Goal: Transaction & Acquisition: Purchase product/service

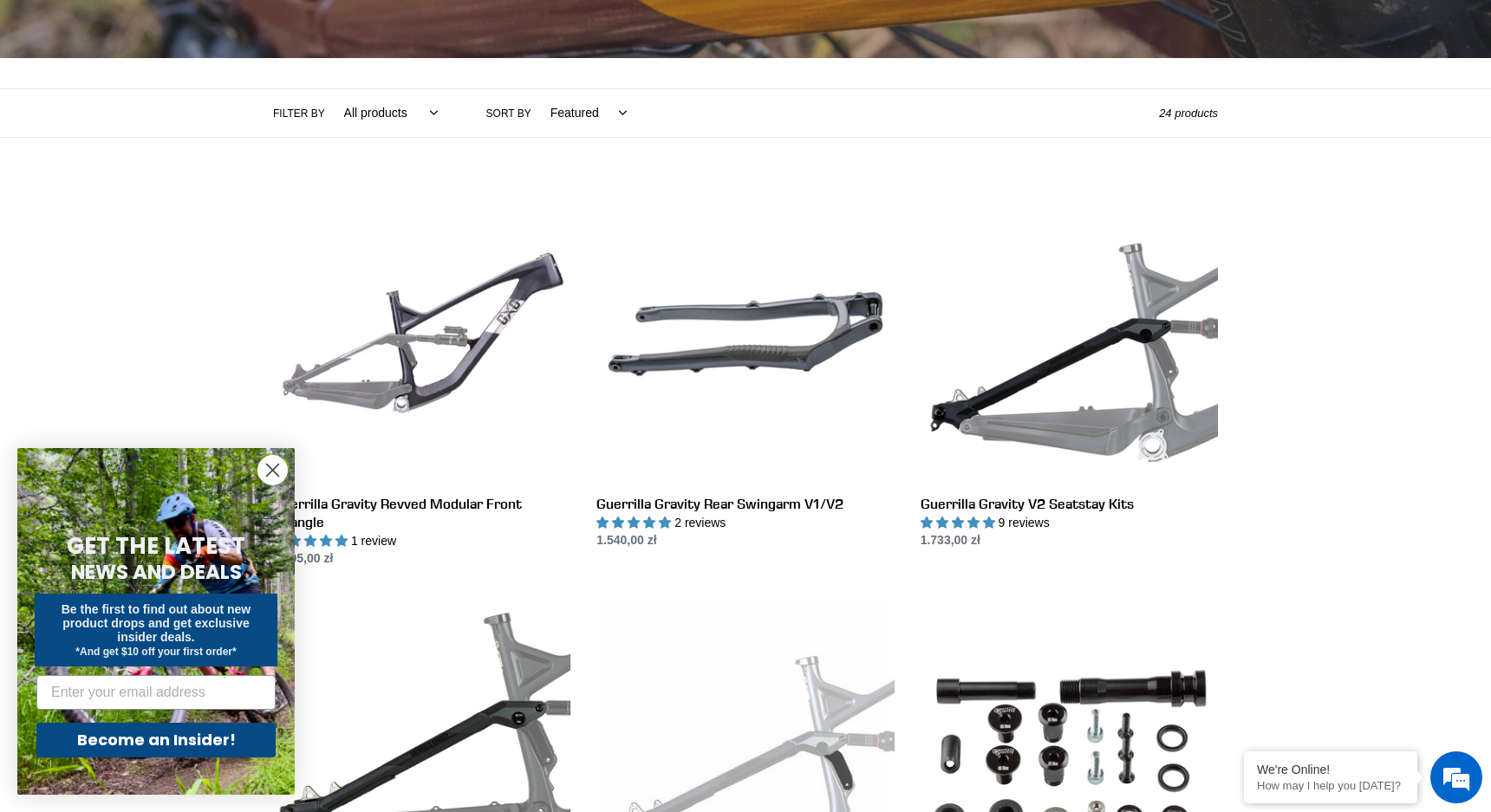
scroll to position [346, 0]
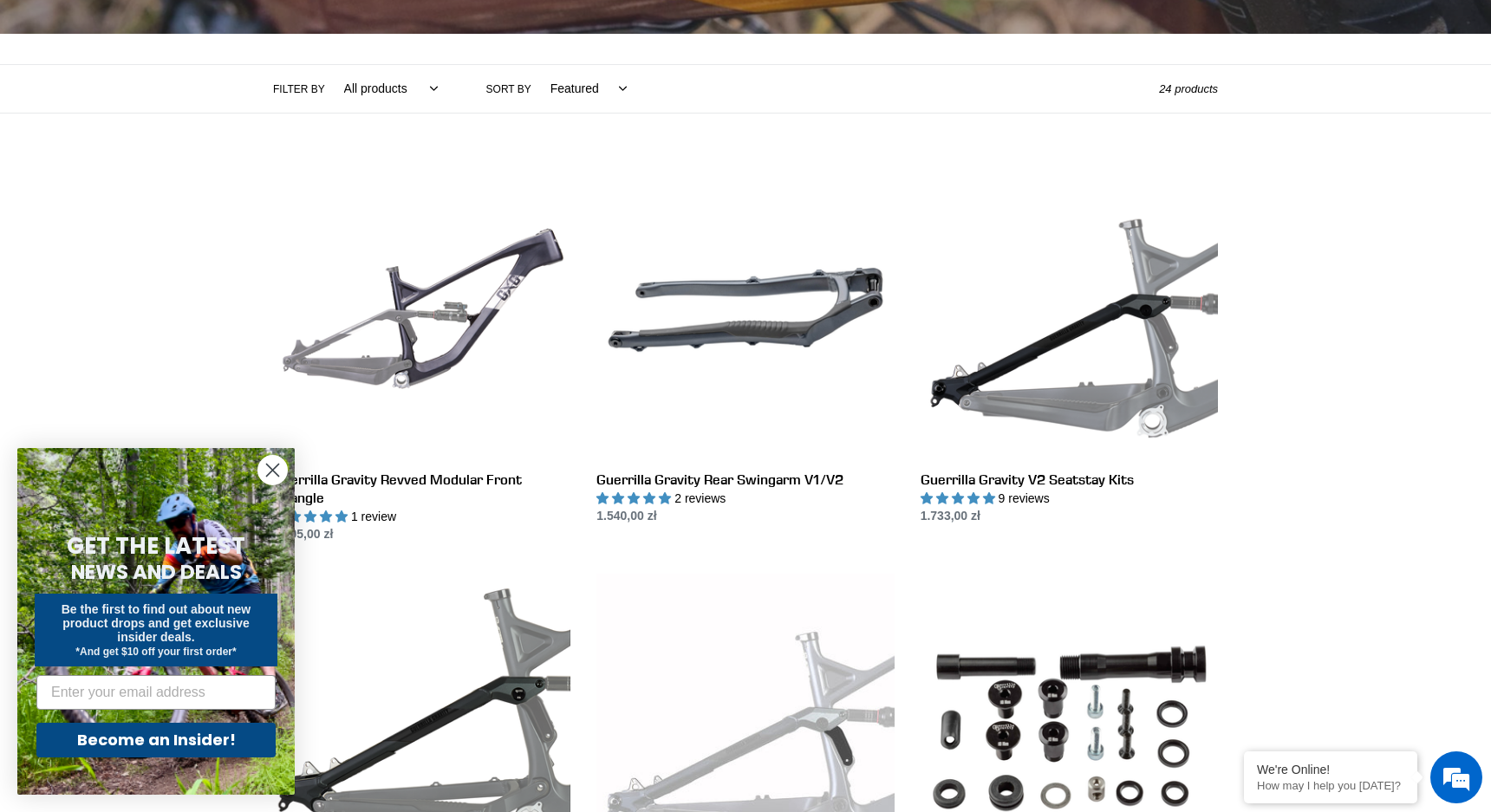
click at [278, 467] on circle "Close dialog" at bounding box center [272, 469] width 28 height 28
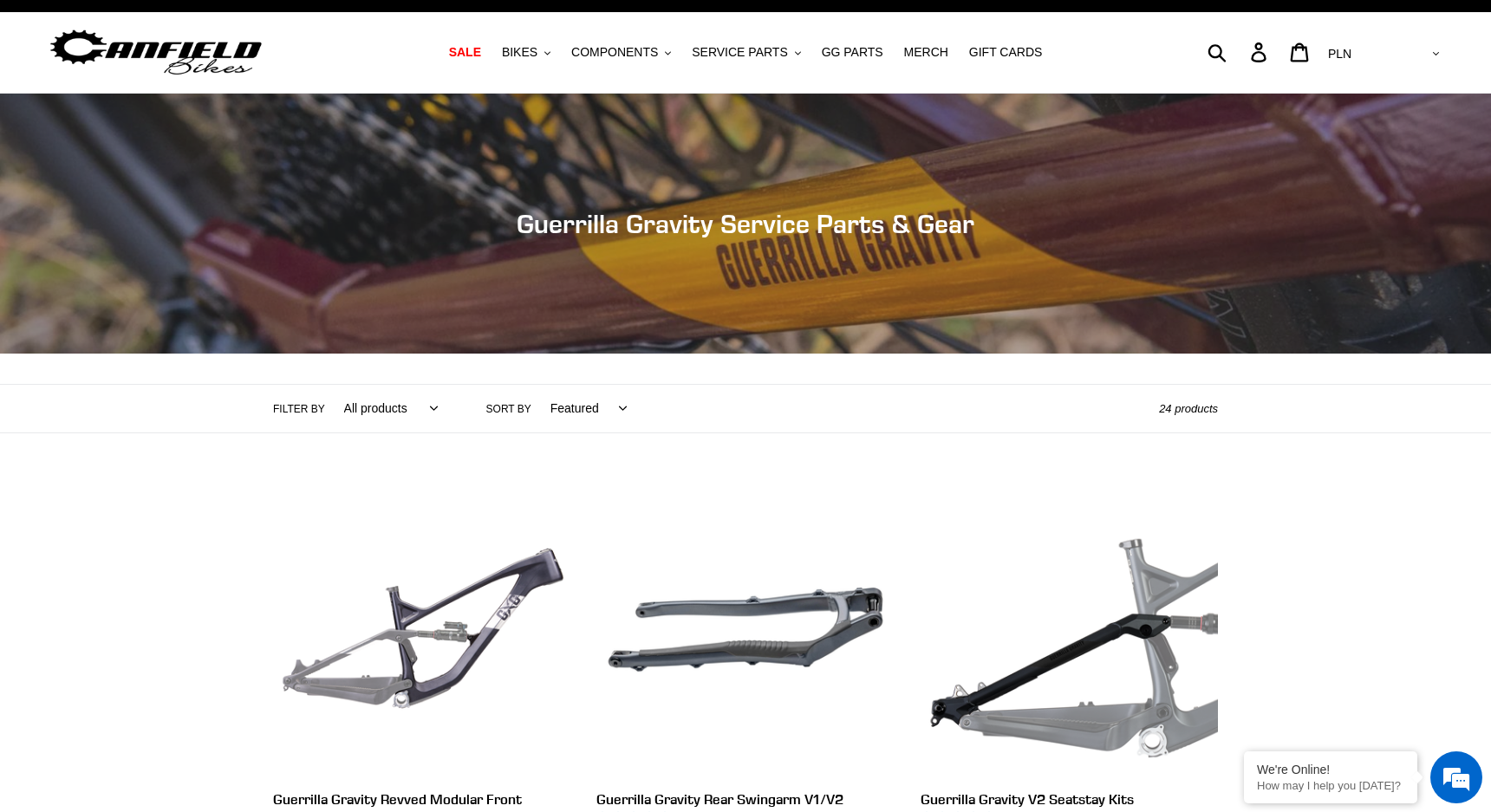
scroll to position [0, 0]
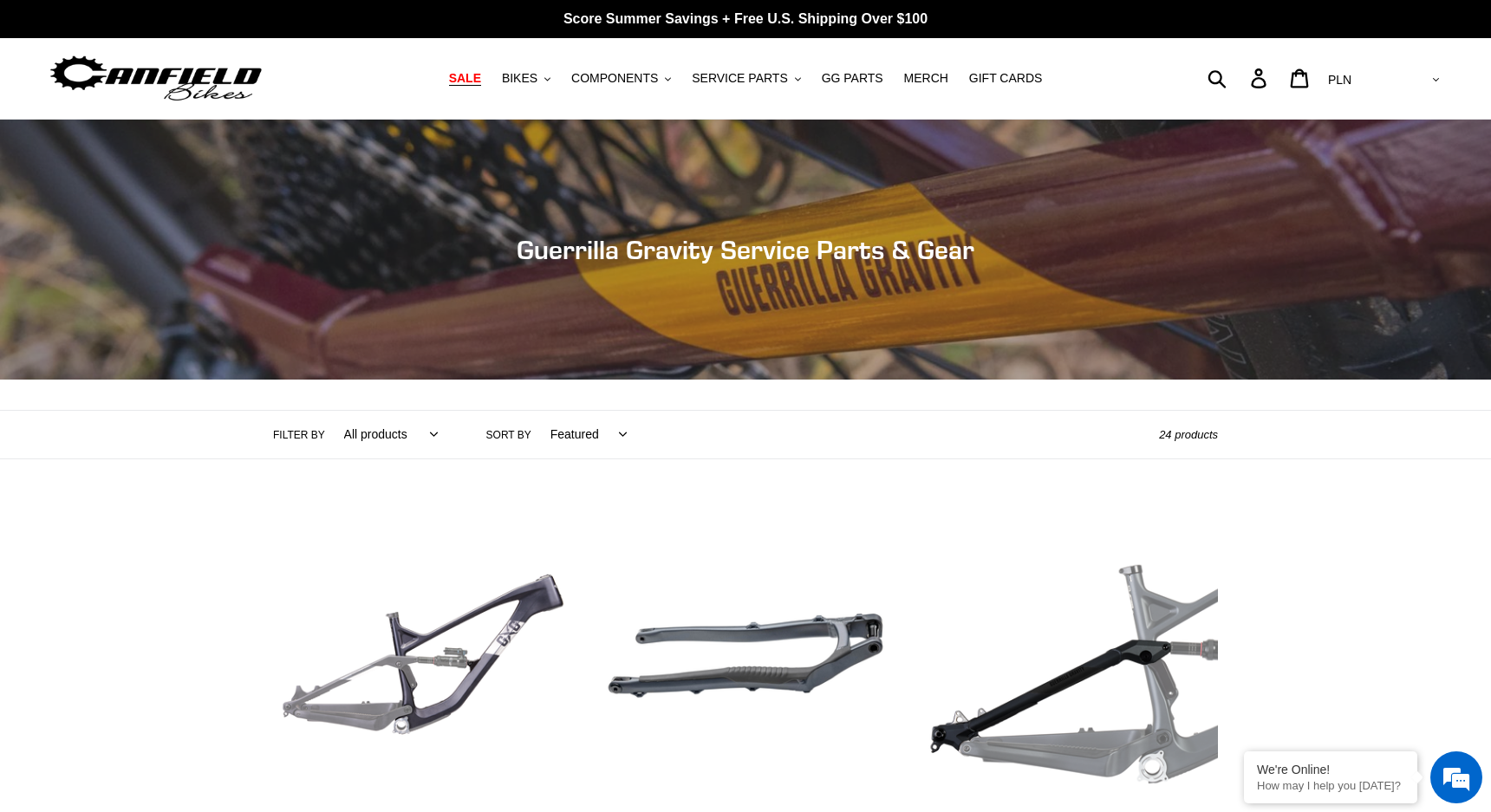
click at [475, 80] on span "SALE" at bounding box center [465, 78] width 32 height 15
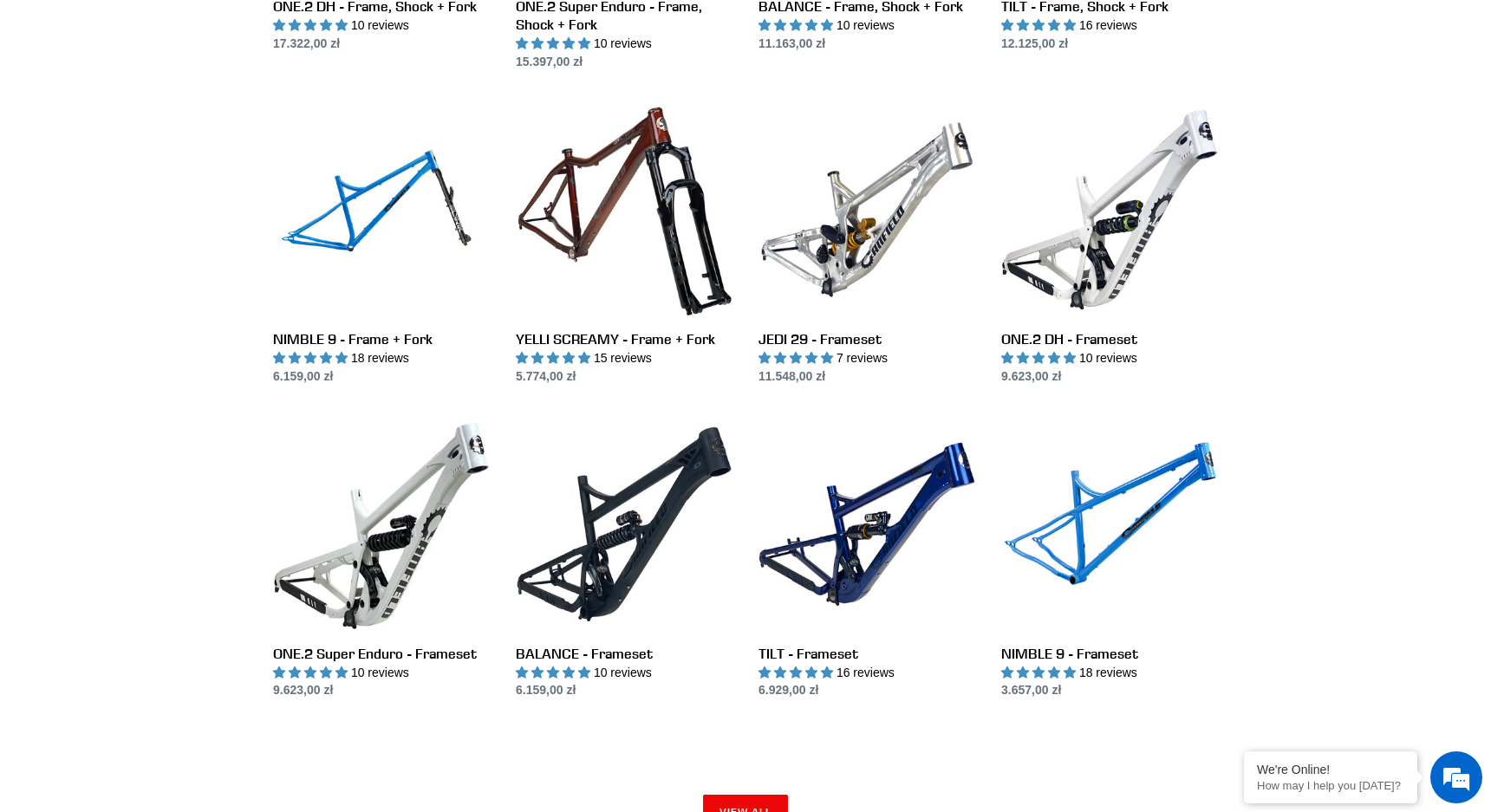
scroll to position [2161, 0]
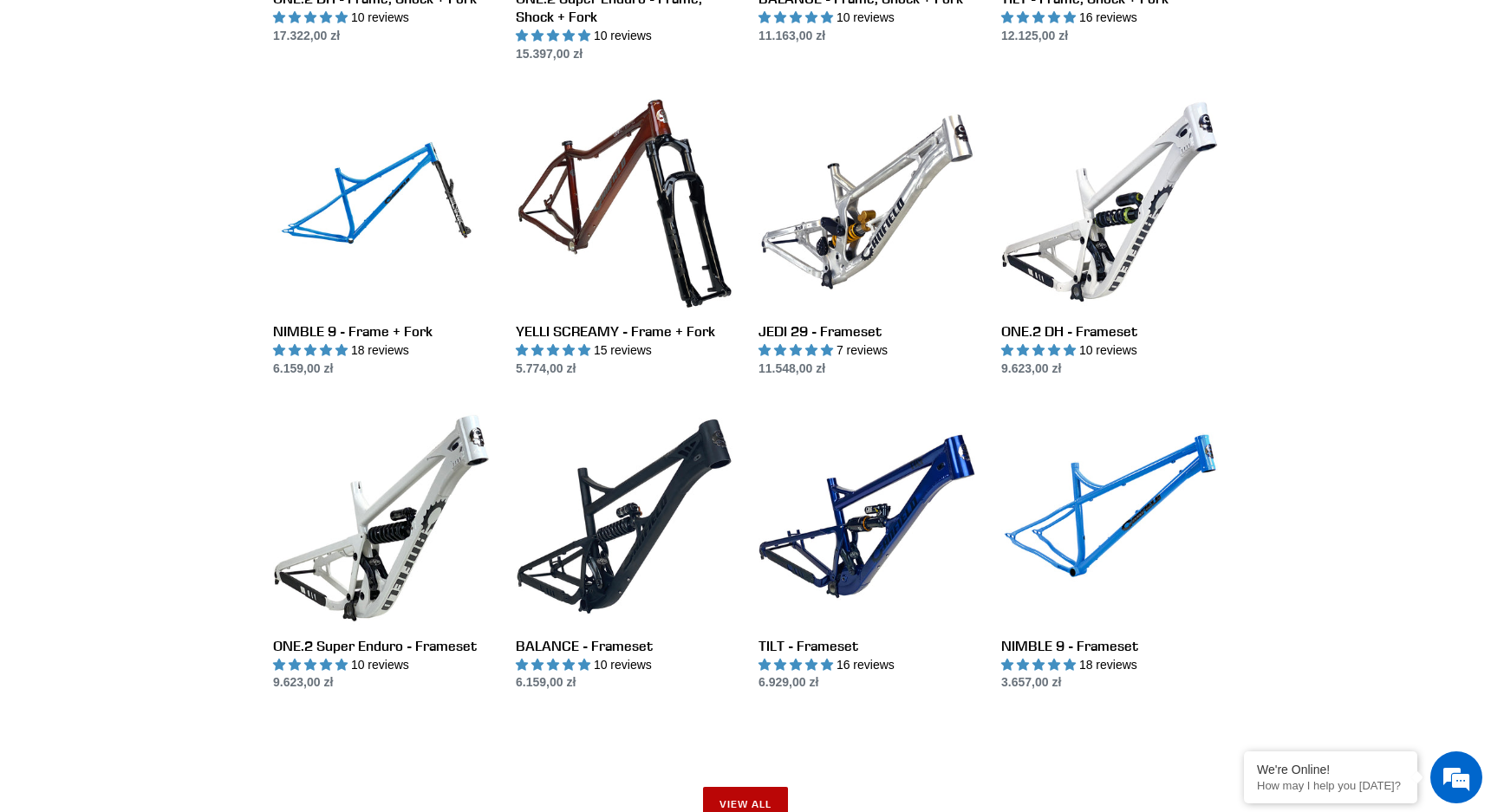
click at [728, 794] on link "View all" at bounding box center [746, 803] width 85 height 34
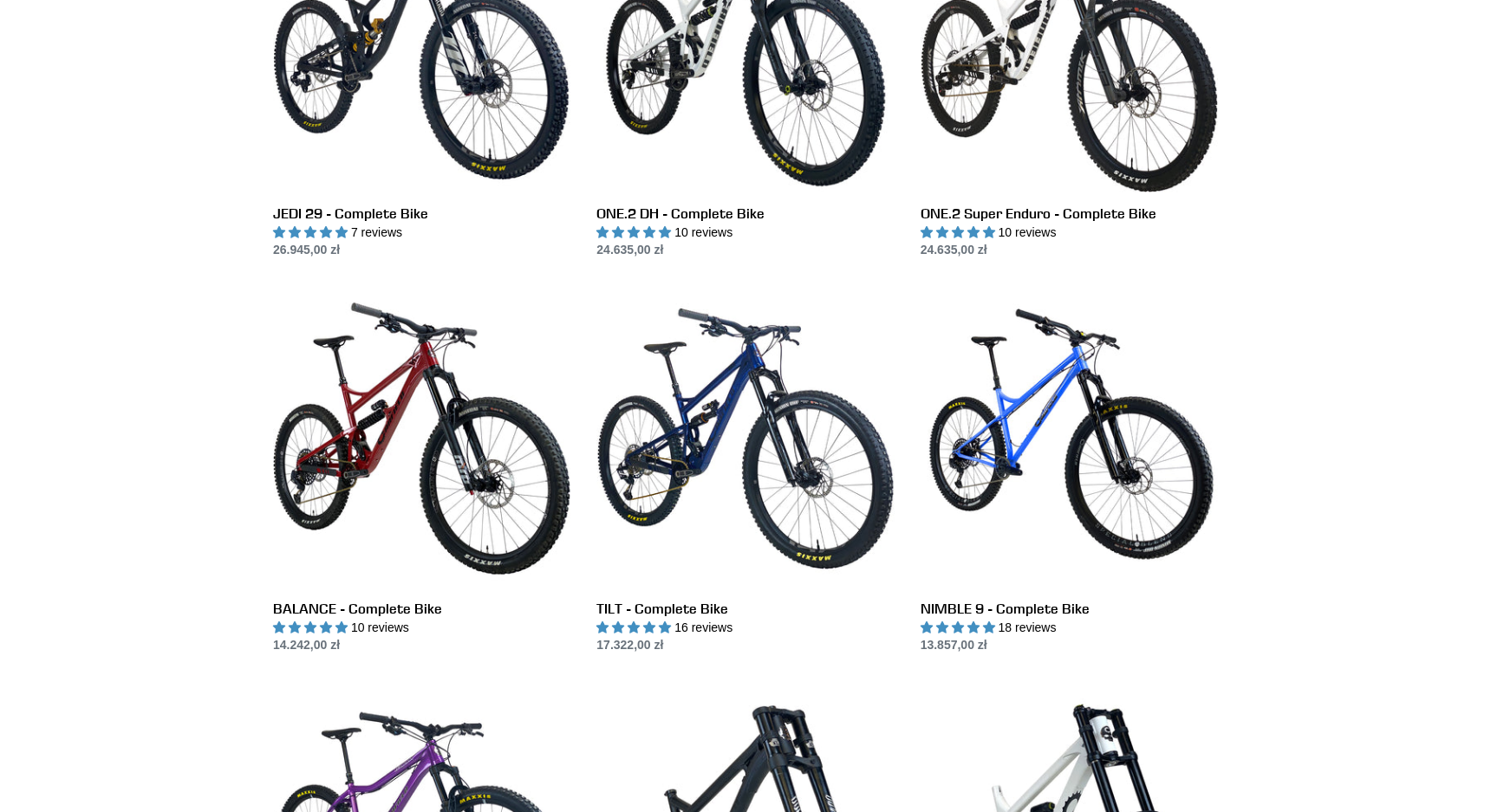
scroll to position [613, 0]
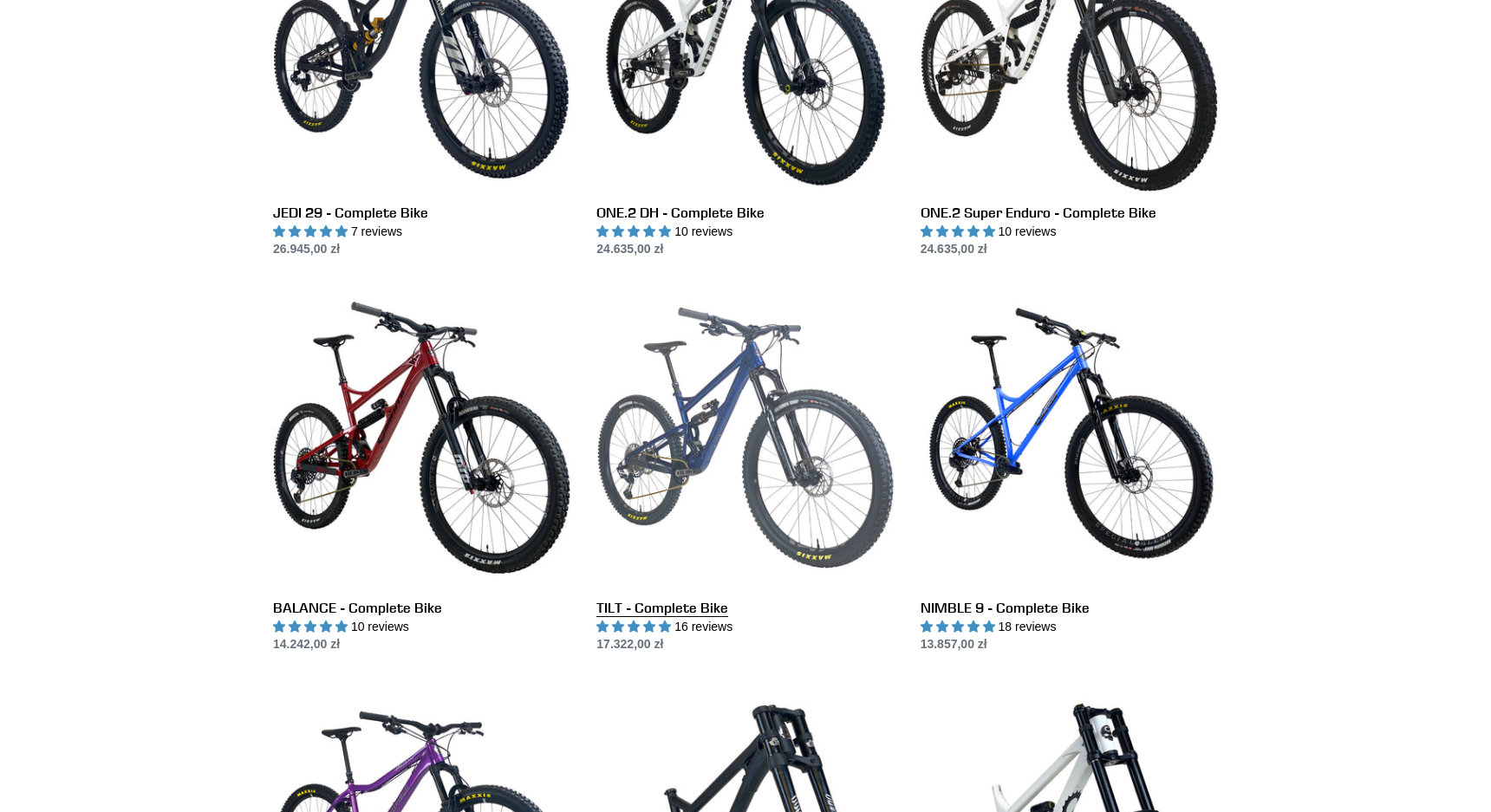
click at [721, 498] on link "TILT - Complete Bike" at bounding box center [745, 471] width 297 height 365
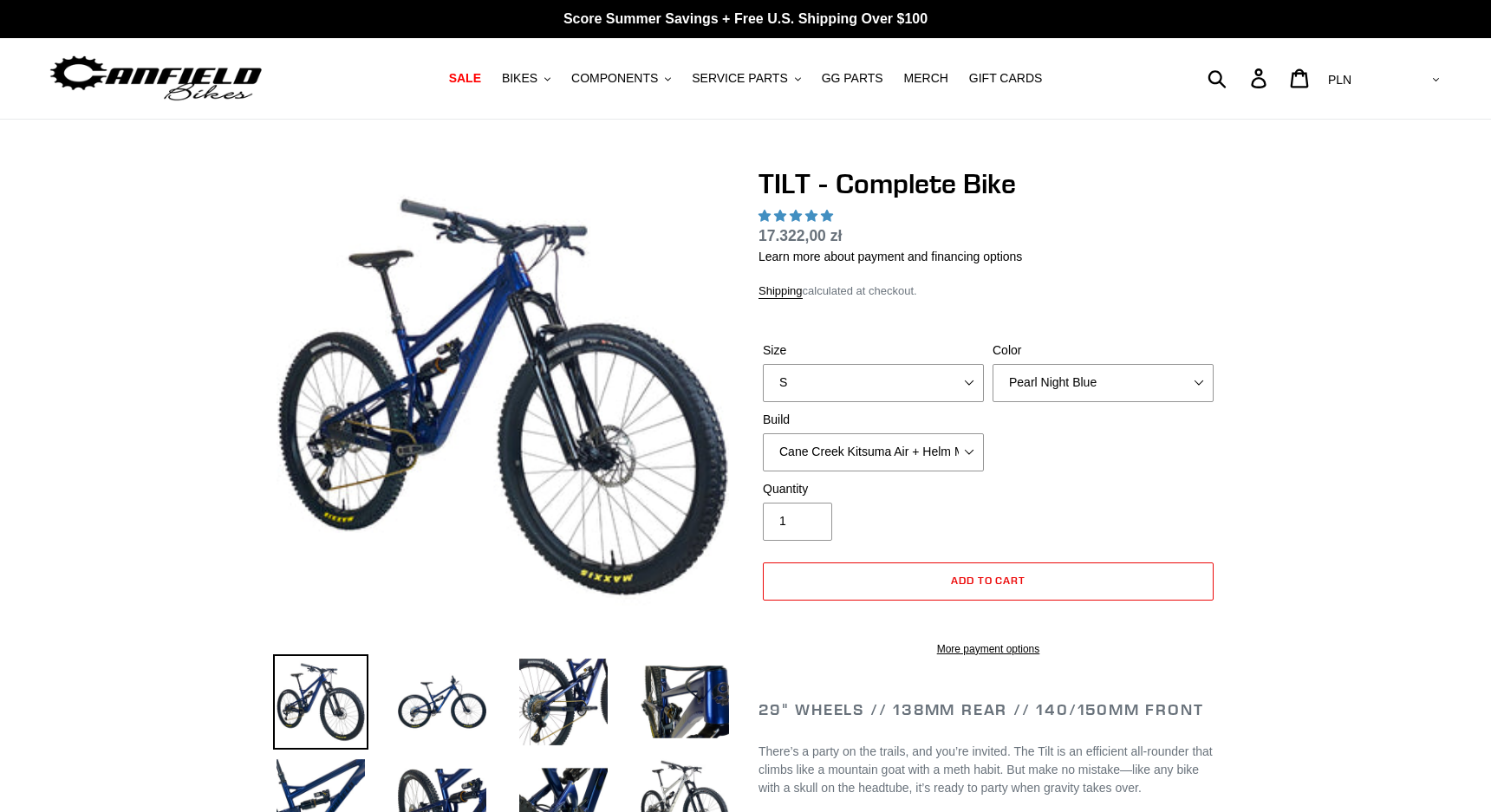
select select "highest-rating"
click at [952, 380] on select "S M L" at bounding box center [873, 382] width 221 height 38
select select "L"
click at [1057, 388] on select "Pearl Night Blue Stealth Silver Raw" at bounding box center [1102, 382] width 221 height 38
select select "Stealth Silver"
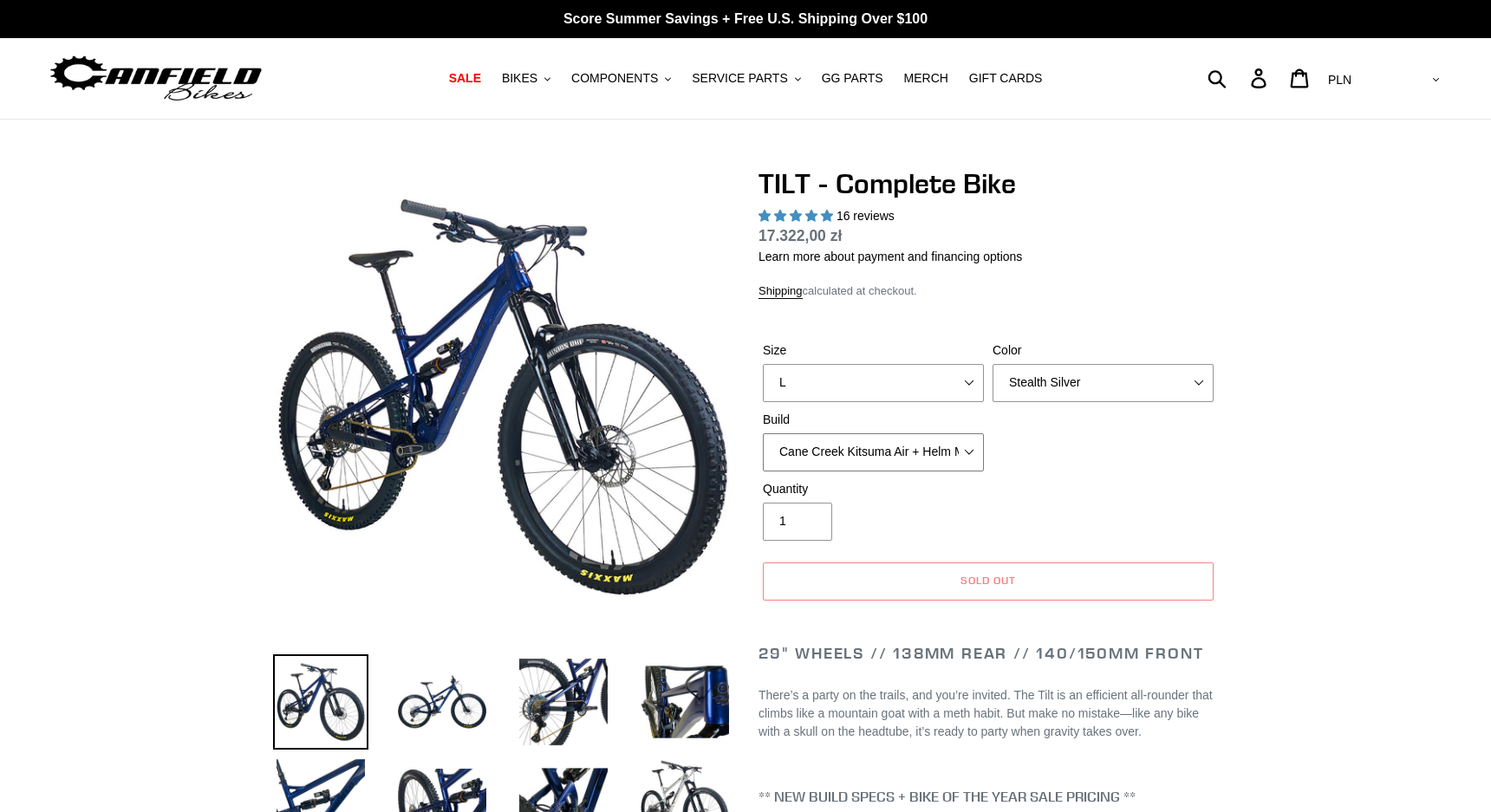
click at [953, 457] on select "Cane Creek Kitsuma Air + Helm MKII 140 + SRAM GX Cane Creek Kitsuma Air + Helm …" at bounding box center [873, 452] width 221 height 38
click at [940, 448] on select "Cane Creek Kitsuma Air + Helm MKII 140 + SRAM GX Cane Creek Kitsuma Air + Helm …" at bounding box center [873, 452] width 221 height 38
click at [938, 446] on select "Cane Creek Kitsuma Air + Helm MKII 140 + SRAM GX Cane Creek Kitsuma Air + Helm …" at bounding box center [873, 452] width 221 height 38
click at [932, 461] on select "Cane Creek Kitsuma Air + Helm MKII 140 + SRAM GX Cane Creek Kitsuma Air + Helm …" at bounding box center [873, 452] width 221 height 38
click at [941, 456] on select "Cane Creek Kitsuma Air + Helm MKII 140 + SRAM GX Cane Creek Kitsuma Air + Helm …" at bounding box center [873, 452] width 221 height 38
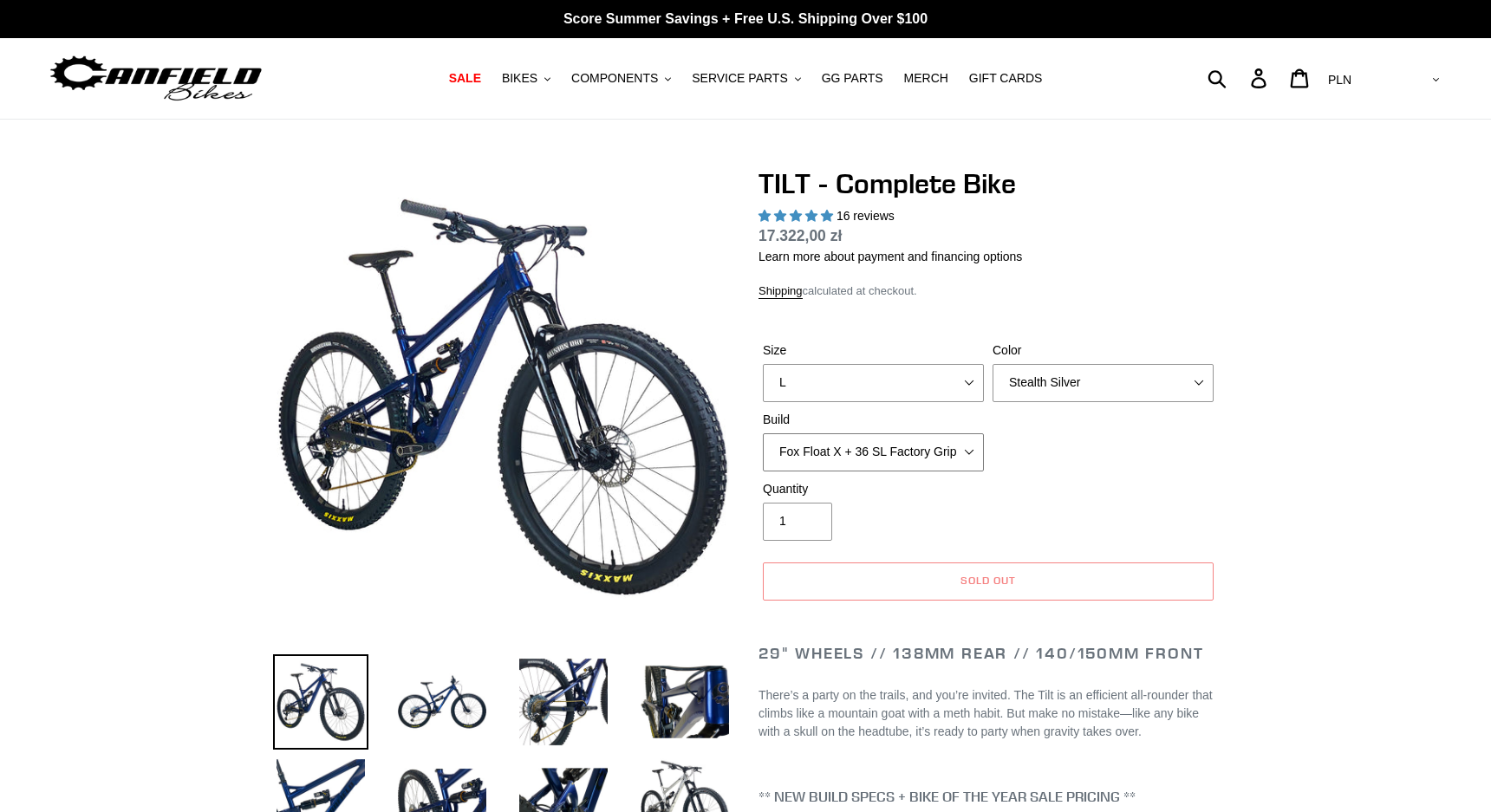
click at [965, 450] on select "Cane Creek Kitsuma Air + Helm MKII 140 + SRAM GX Cane Creek Kitsuma Air + Helm …" at bounding box center [873, 452] width 221 height 38
click at [957, 444] on select "Cane Creek Kitsuma Air + Helm MKII 140 + SRAM GX Cane Creek Kitsuma Air + Helm …" at bounding box center [873, 452] width 221 height 38
click at [960, 444] on select "Cane Creek Kitsuma Air + Helm MKII 140 + SRAM GX Cane Creek Kitsuma Air + Helm …" at bounding box center [873, 452] width 221 height 38
click at [963, 442] on select "Cane Creek Kitsuma Air + Helm MKII 140 + SRAM GX Cane Creek Kitsuma Air + Helm …" at bounding box center [873, 452] width 221 height 38
click at [965, 459] on select "Cane Creek Kitsuma Air + Helm MKII 140 + SRAM GX Cane Creek Kitsuma Air + Helm …" at bounding box center [873, 452] width 221 height 38
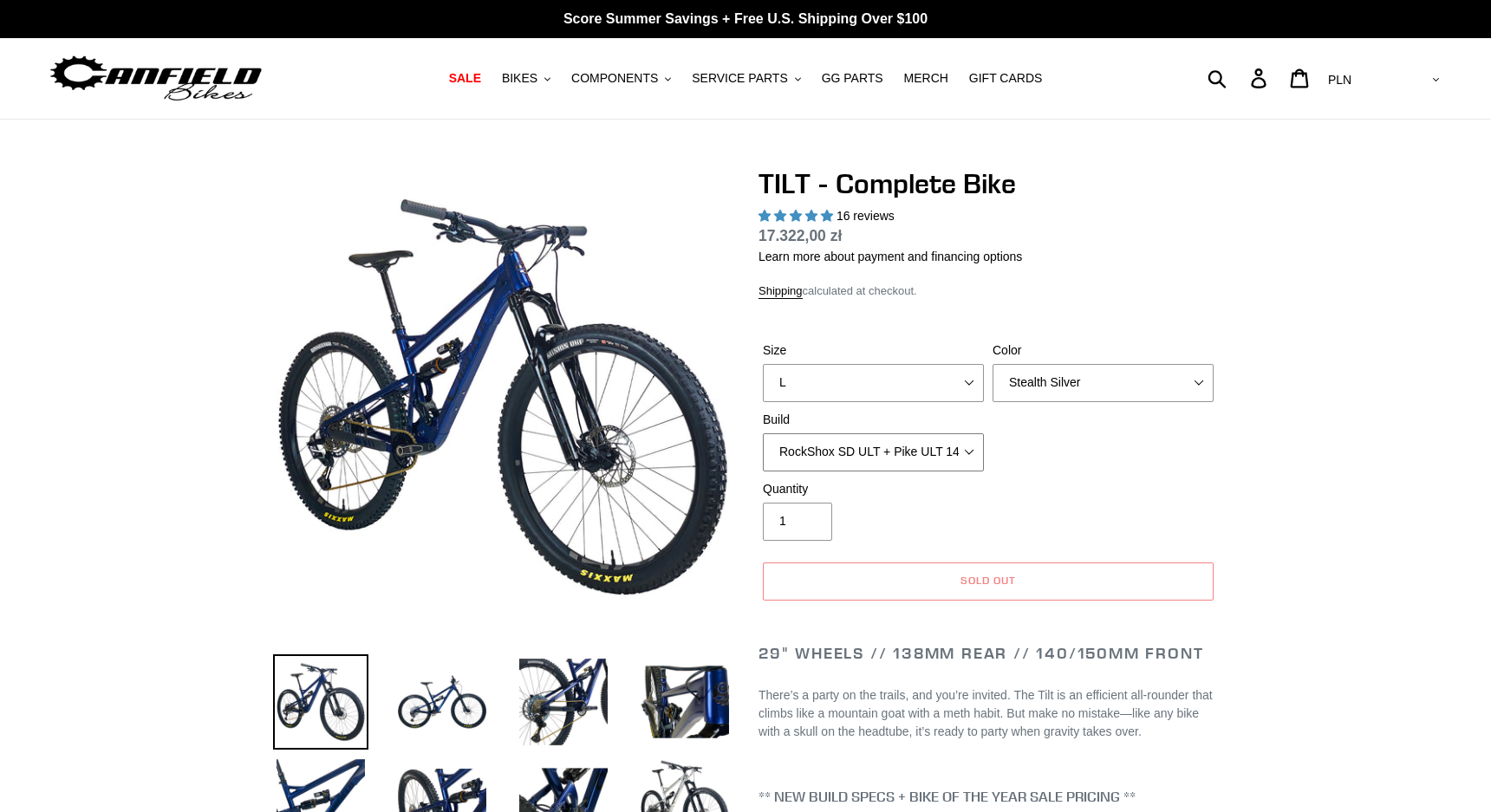
select select "RockShox SD ULT + Pike ULT 140 + Shimano XT"
click at [1140, 376] on select "Pearl Night Blue Stealth Silver Raw" at bounding box center [1102, 382] width 221 height 38
select select "Pearl Night Blue"
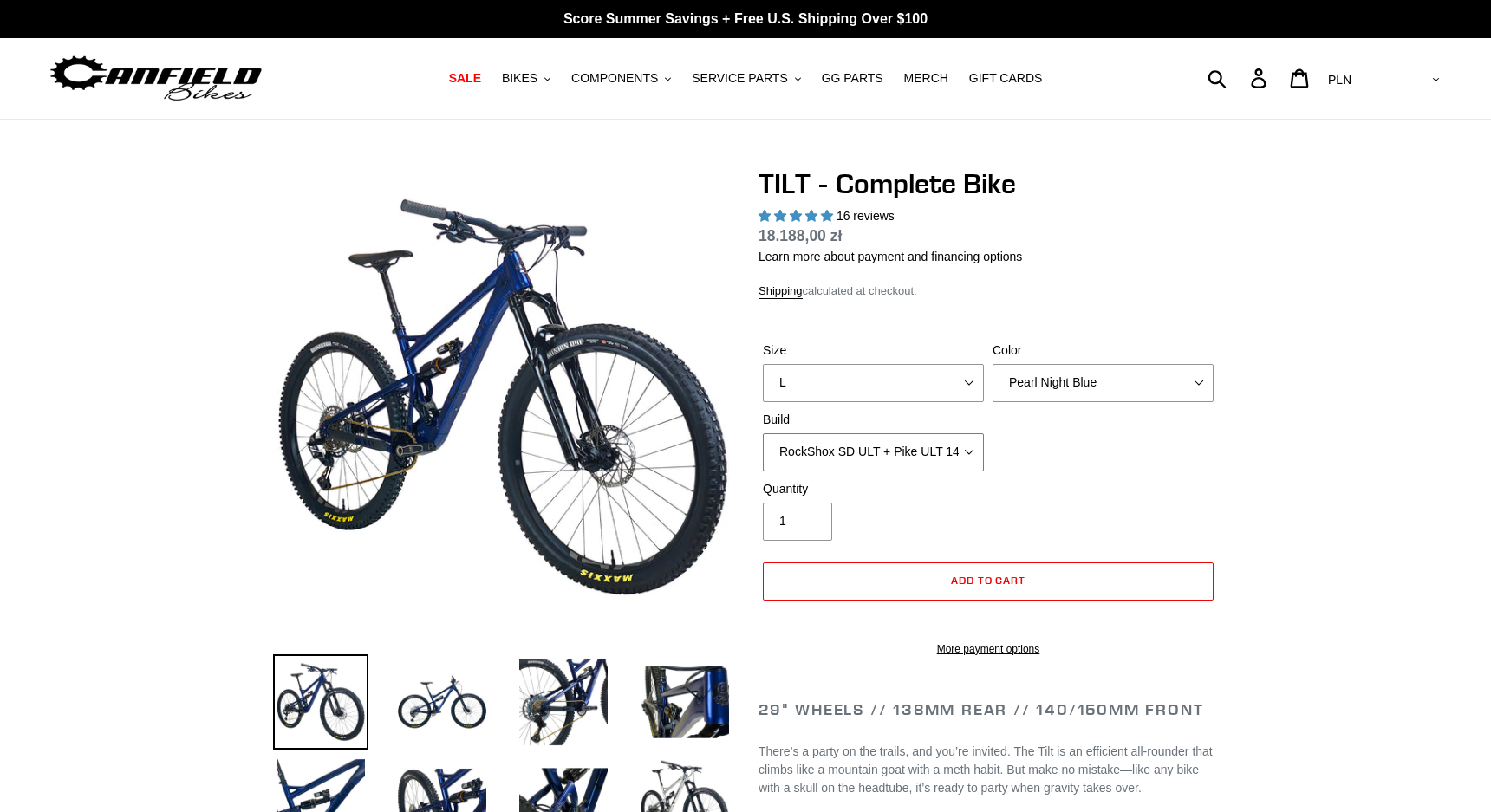
click at [968, 444] on select "Cane Creek Kitsuma Air + Helm MKII 140 + SRAM GX Cane Creek Kitsuma Air + Helm …" at bounding box center [873, 452] width 221 height 38
click at [961, 447] on select "Cane Creek Kitsuma Air + Helm MKII 140 + SRAM GX Cane Creek Kitsuma Air + Helm …" at bounding box center [873, 452] width 221 height 38
click at [961, 439] on select "Cane Creek Kitsuma Air + Helm MKII 140 + SRAM GX Cane Creek Kitsuma Air + Helm …" at bounding box center [873, 452] width 221 height 38
click at [957, 454] on select "Cane Creek Kitsuma Air + Helm MKII 140 + SRAM GX Cane Creek Kitsuma Air + Helm …" at bounding box center [873, 452] width 221 height 38
click at [965, 448] on select "Cane Creek Kitsuma Air + Helm MKII 140 + SRAM GX Cane Creek Kitsuma Air + Helm …" at bounding box center [873, 452] width 221 height 38
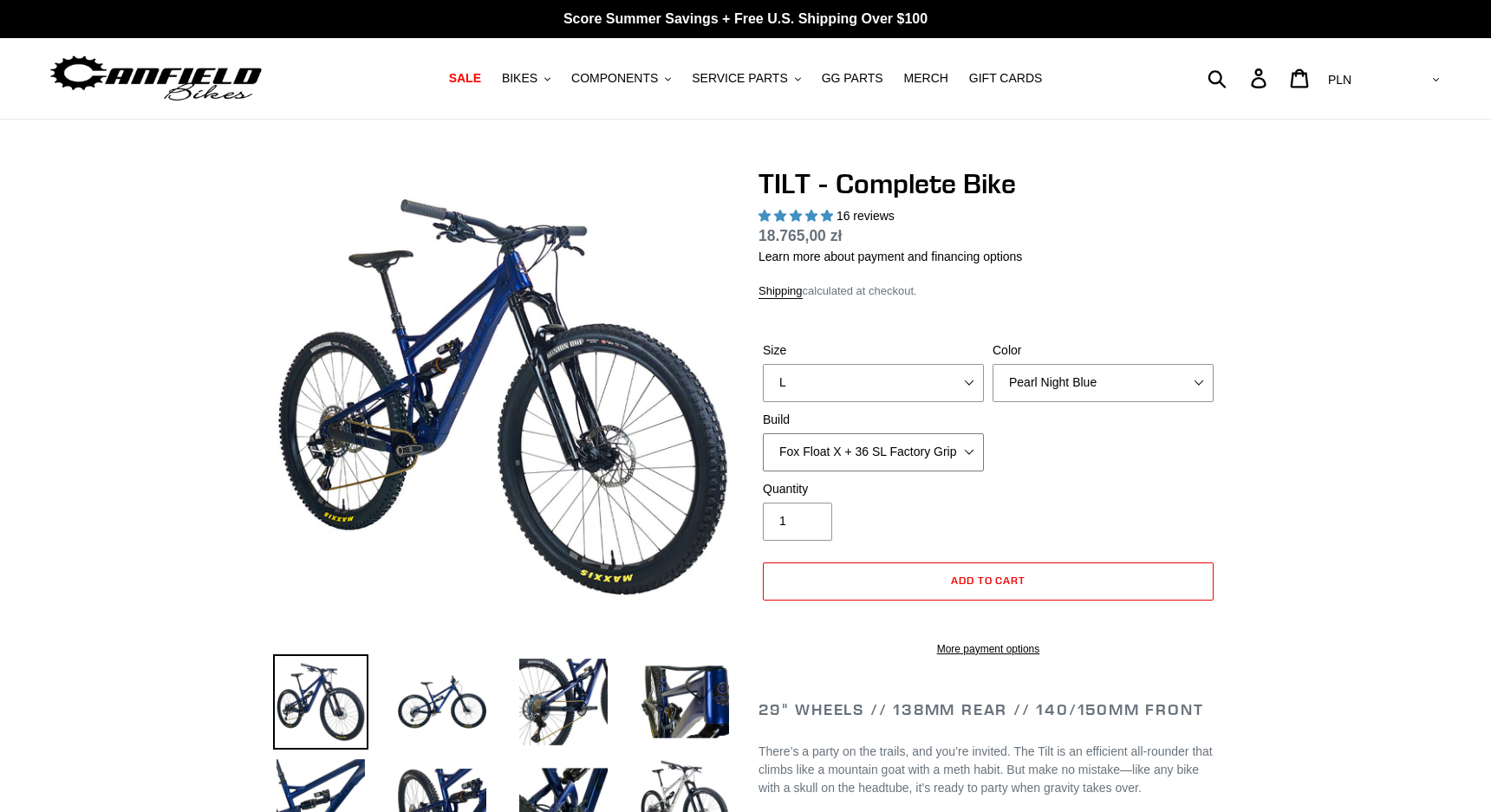
click at [964, 449] on select "Cane Creek Kitsuma Air + Helm MKII 140 + SRAM GX Cane Creek Kitsuma Air + Helm …" at bounding box center [873, 452] width 221 height 38
click at [948, 447] on select "Cane Creek Kitsuma Air + Helm MKII 140 + SRAM GX Cane Creek Kitsuma Air + Helm …" at bounding box center [873, 452] width 221 height 38
click at [953, 454] on select "Cane Creek Kitsuma Air + Helm MKII 140 + SRAM GX Cane Creek Kitsuma Air + Helm …" at bounding box center [873, 452] width 221 height 38
click at [951, 446] on select "Cane Creek Kitsuma Air + Helm MKII 140 + SRAM GX Cane Creek Kitsuma Air + Helm …" at bounding box center [873, 452] width 221 height 38
select select "Cane Creek Kitsuma Air + Helm MKII 140 + SRAM GX"
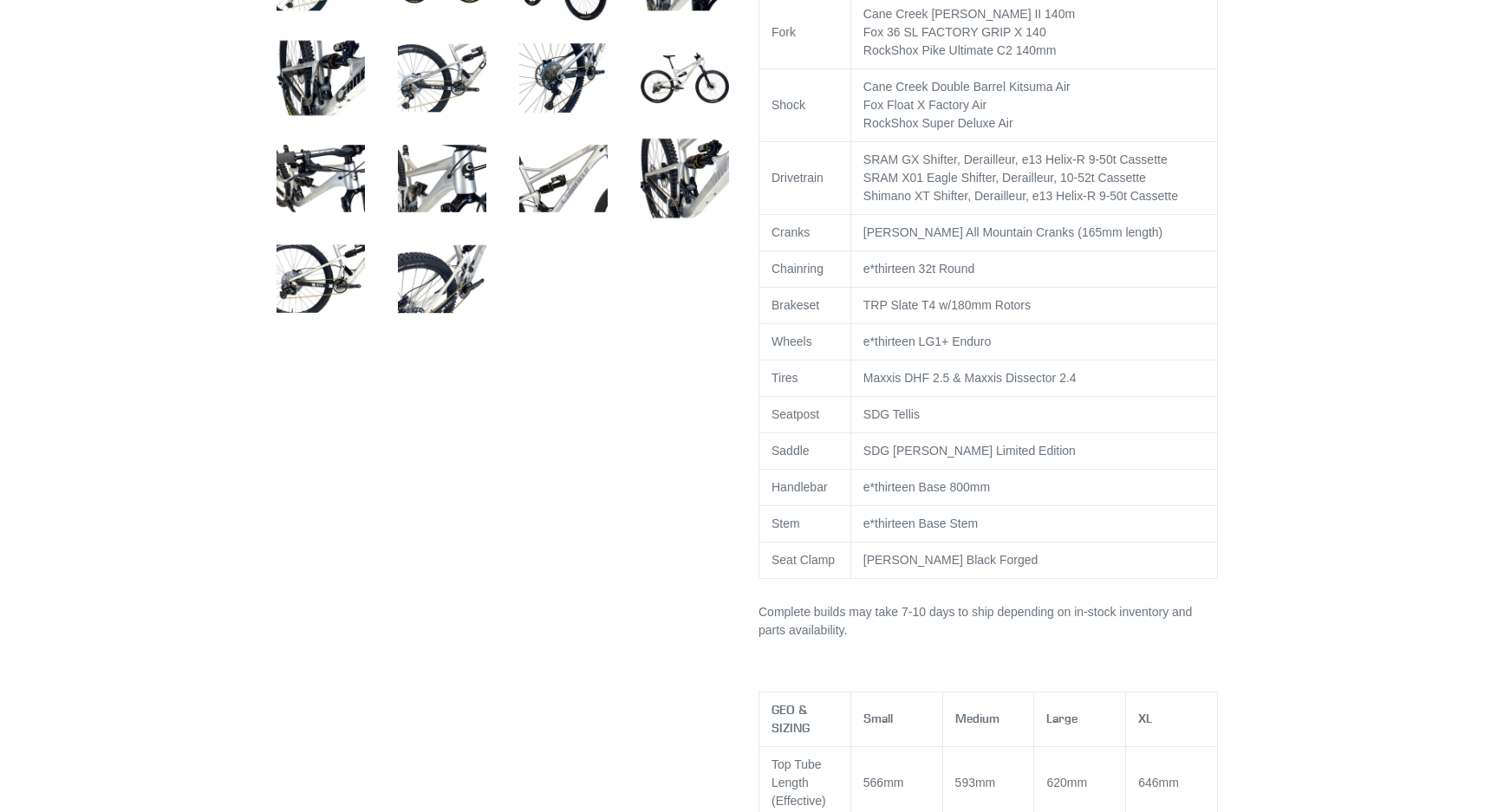
scroll to position [926, 0]
click at [444, 278] on img at bounding box center [442, 278] width 95 height 95
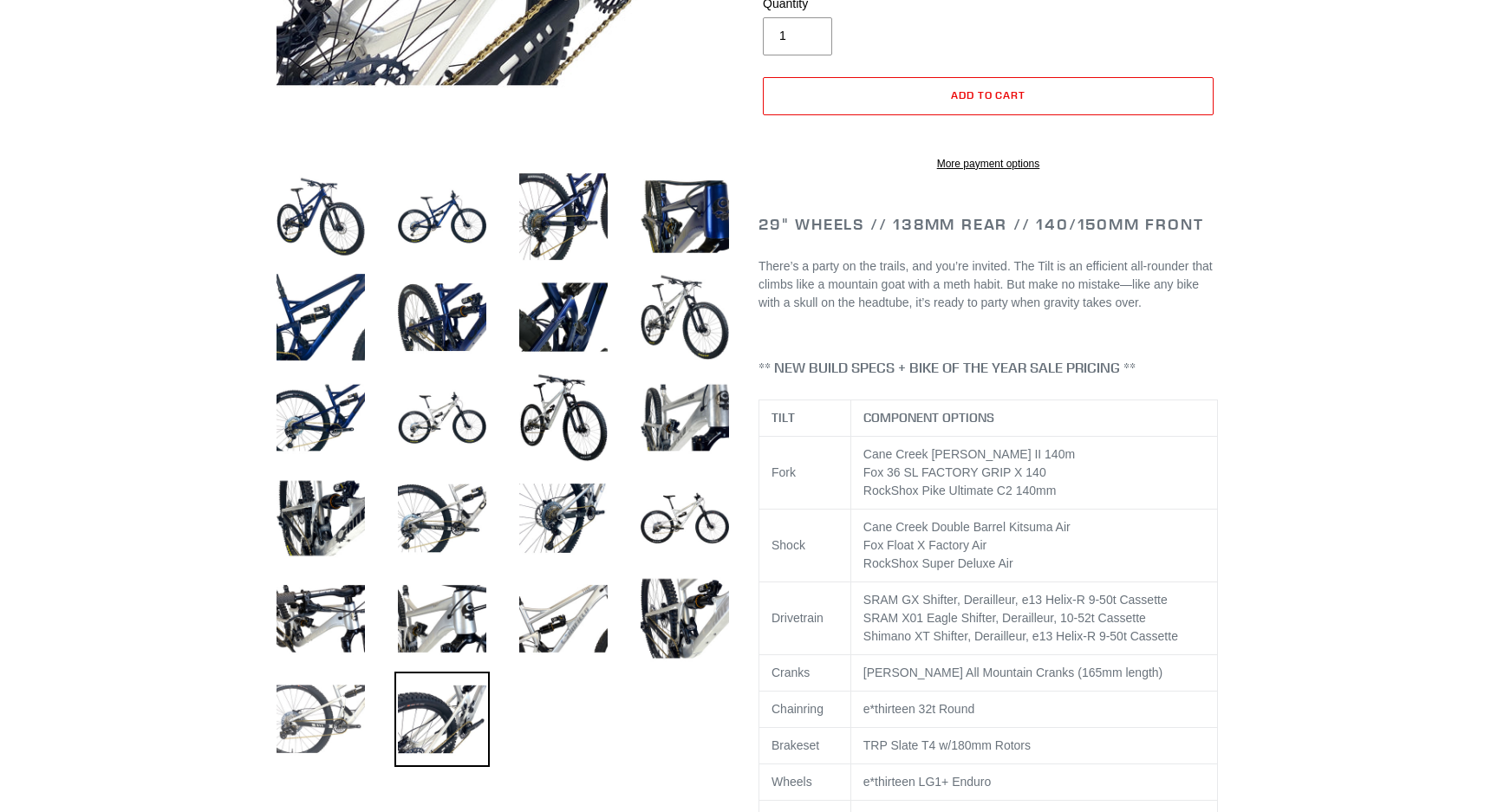
scroll to position [342, 0]
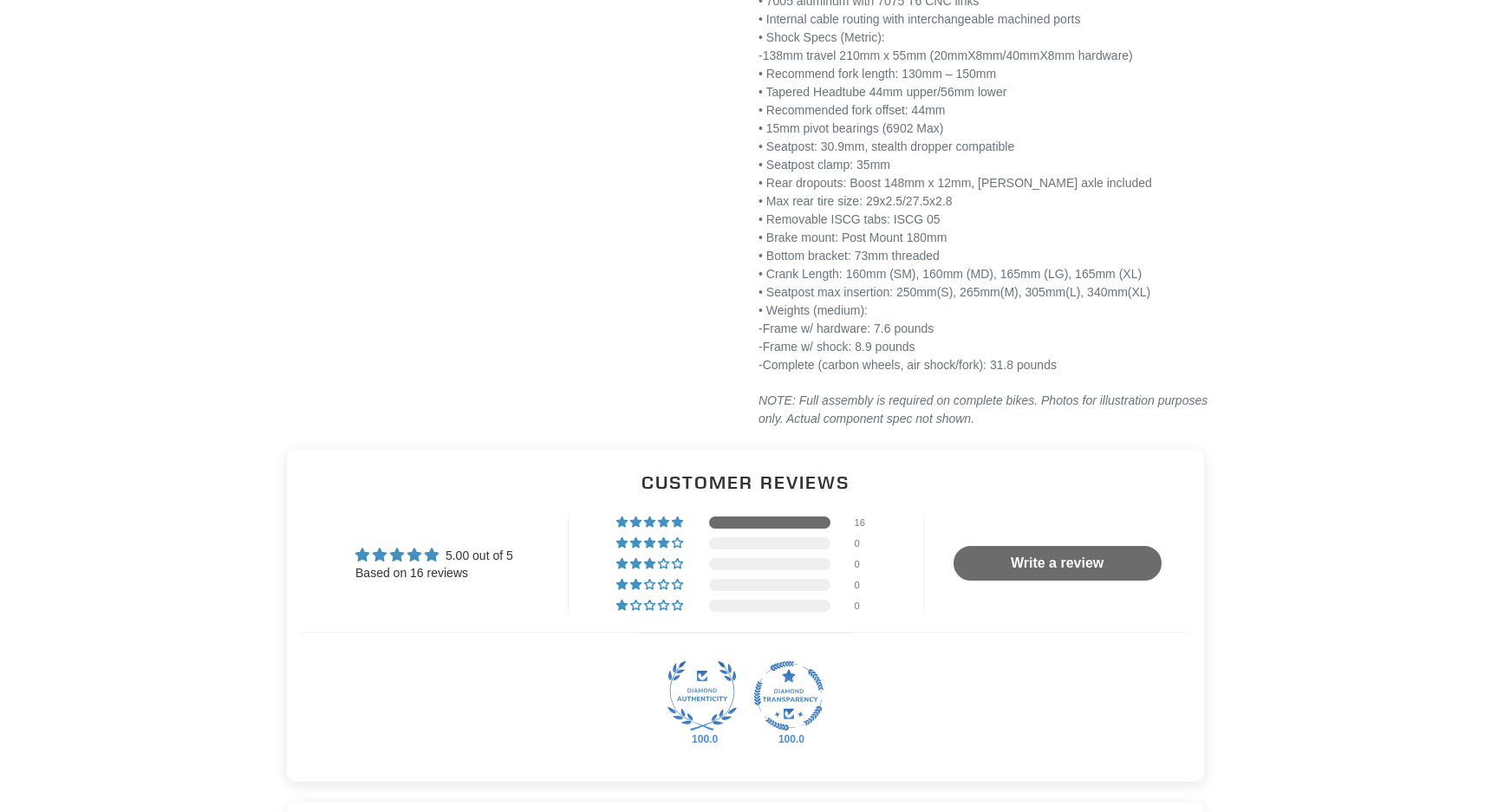
scroll to position [2949, 0]
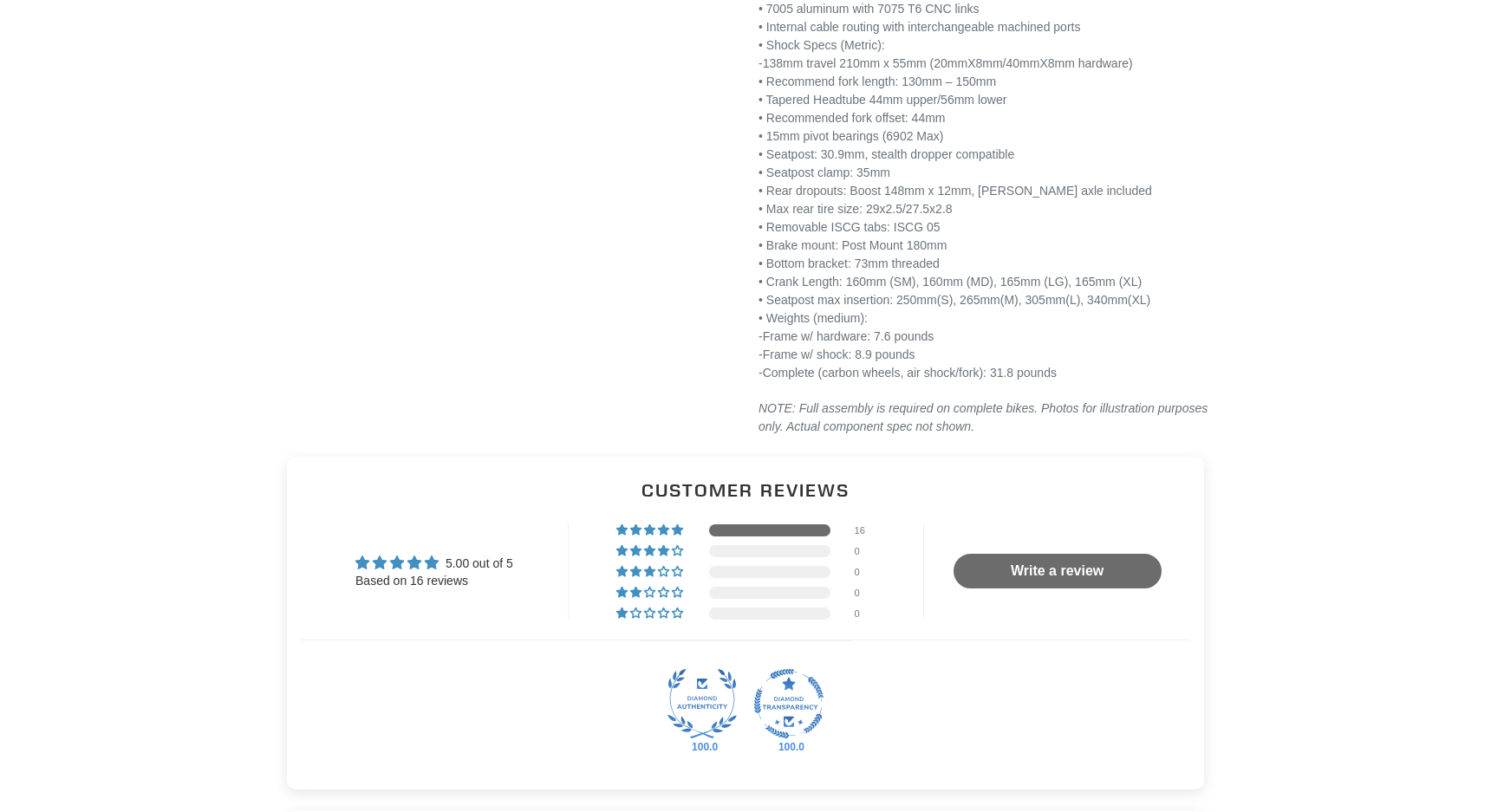
drag, startPoint x: 1105, startPoint y: 389, endPoint x: 1020, endPoint y: 401, distance: 85.8
click at [1019, 382] on p "FRAME SPECS • 7005 aluminum with 7075 T6 CNC links • Internal cable routing wit…" at bounding box center [988, 181] width 459 height 401
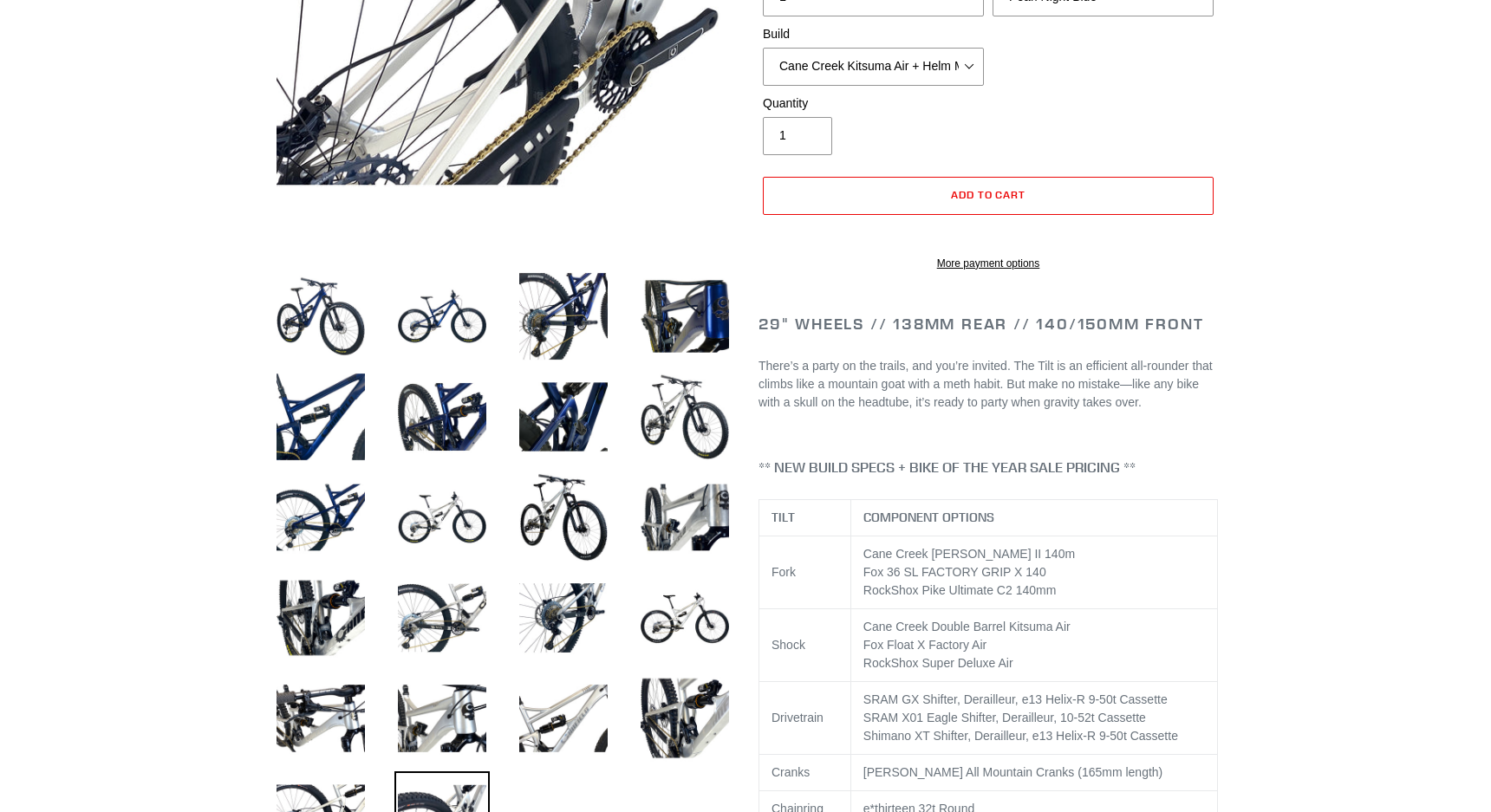
scroll to position [389, 0]
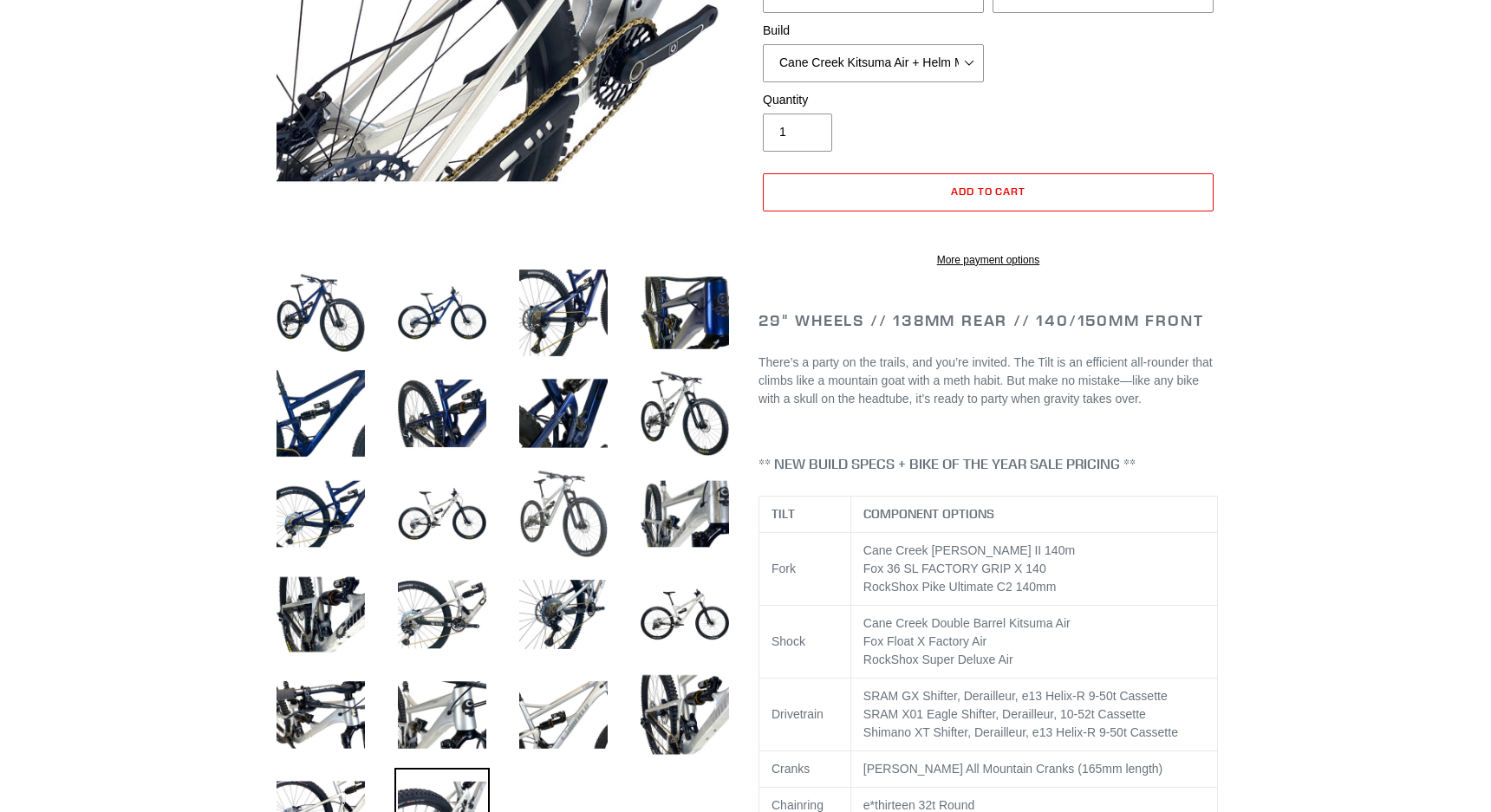
click at [582, 537] on img at bounding box center [563, 513] width 95 height 95
